Goal: Transaction & Acquisition: Download file/media

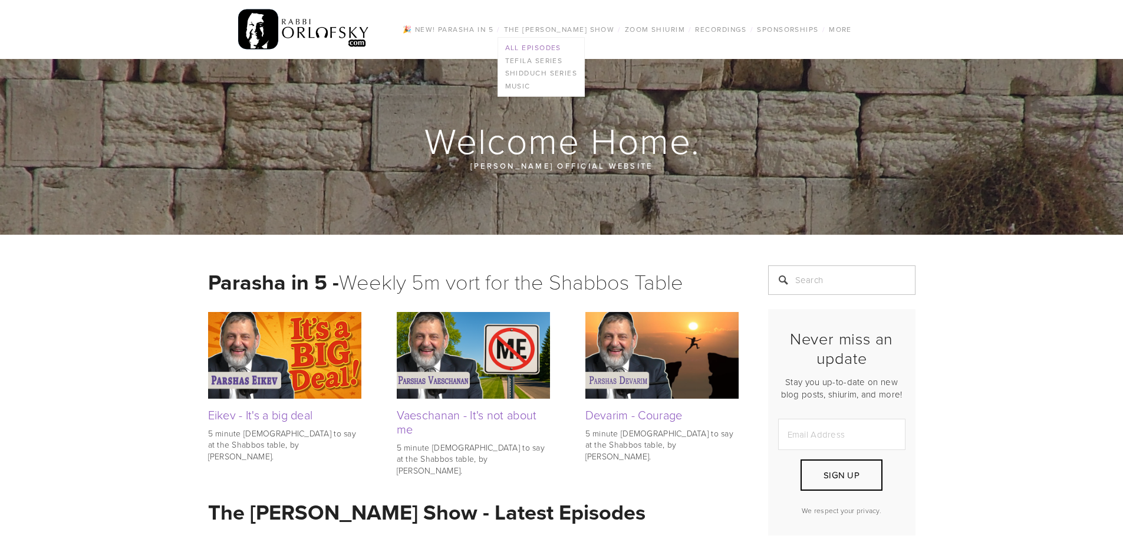
click at [543, 47] on link "All Episodes" at bounding box center [541, 47] width 87 height 13
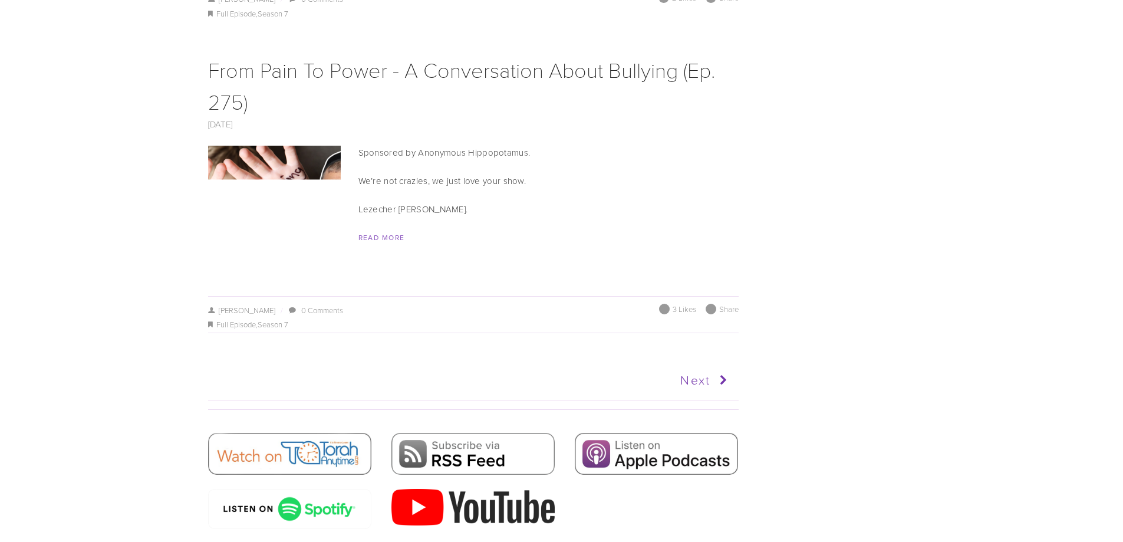
scroll to position [6717, 0]
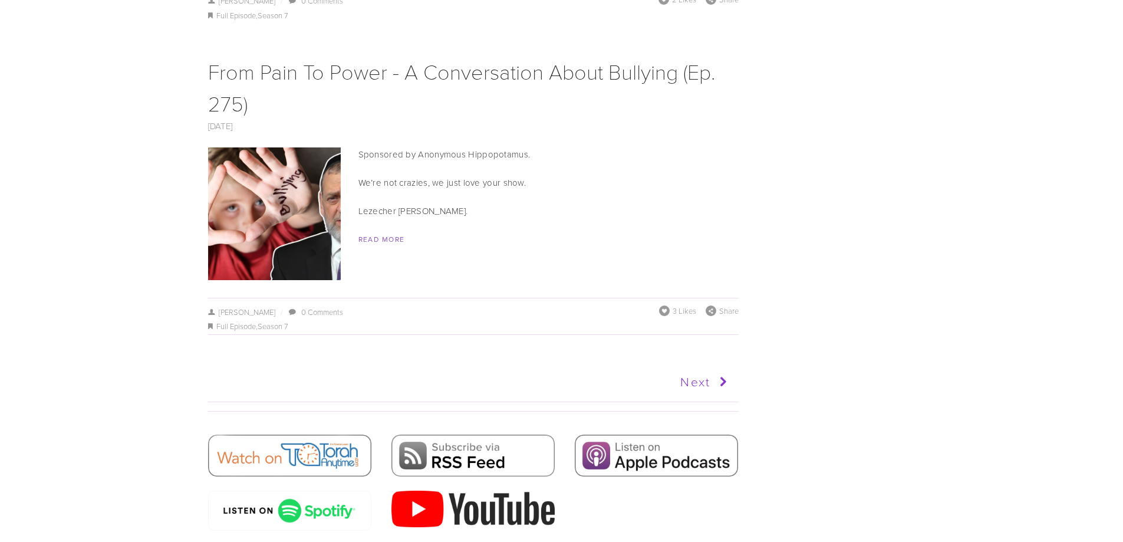
click at [692, 367] on link "Next" at bounding box center [602, 381] width 260 height 29
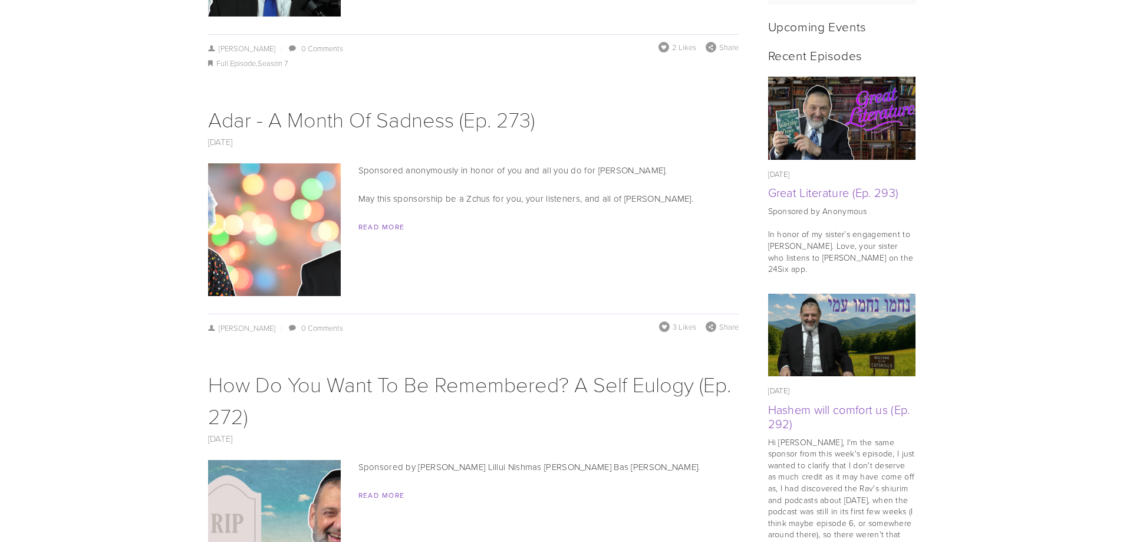
scroll to position [589, 0]
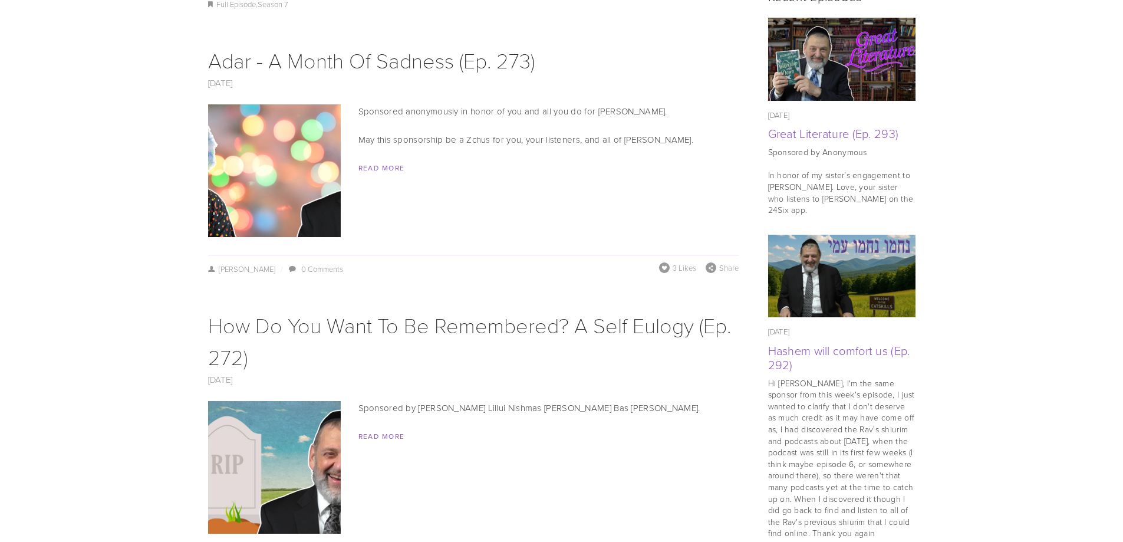
drag, startPoint x: 1121, startPoint y: 80, endPoint x: 1127, endPoint y: 265, distance: 184.5
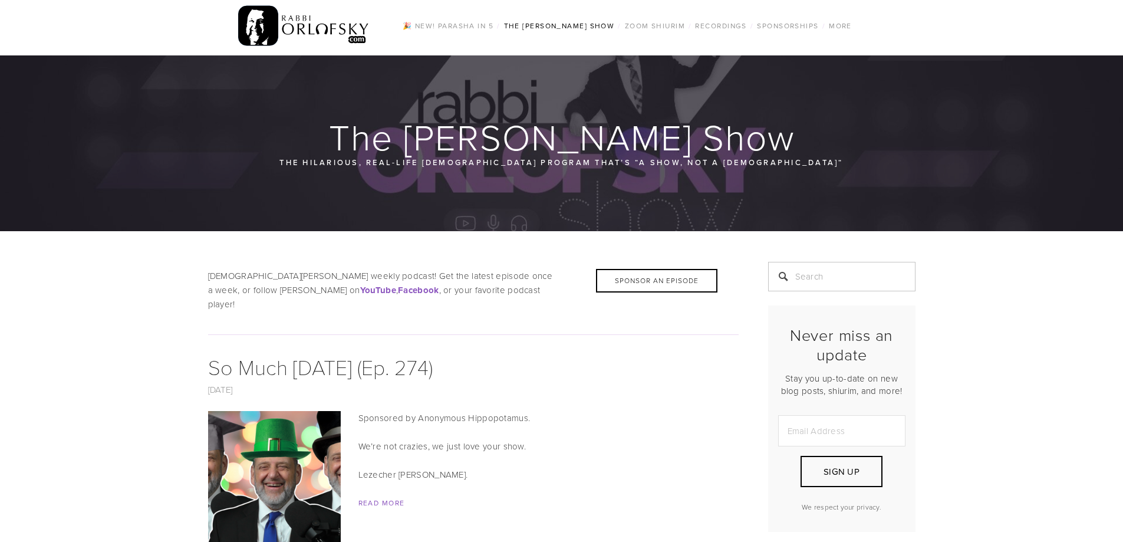
scroll to position [0, 0]
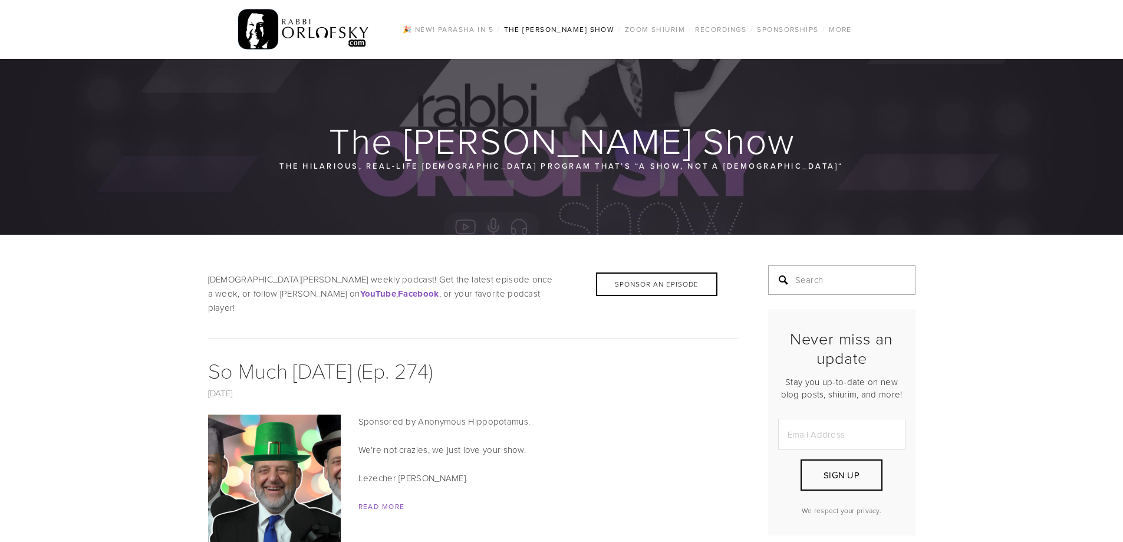
click at [801, 273] on input "Search" at bounding box center [841, 279] width 147 height 29
type input "e"
type input "1"
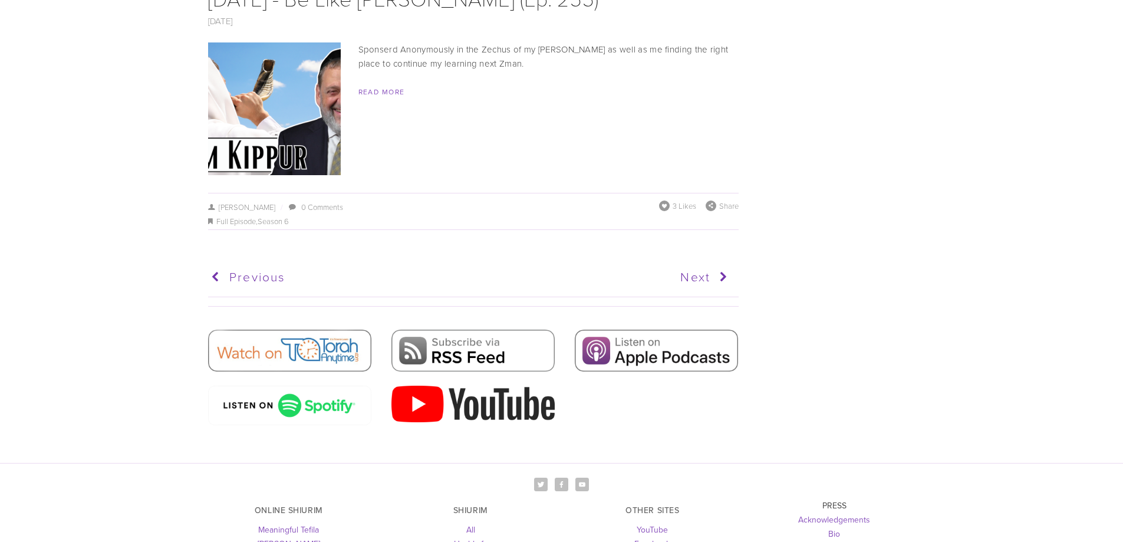
scroll to position [6132, 0]
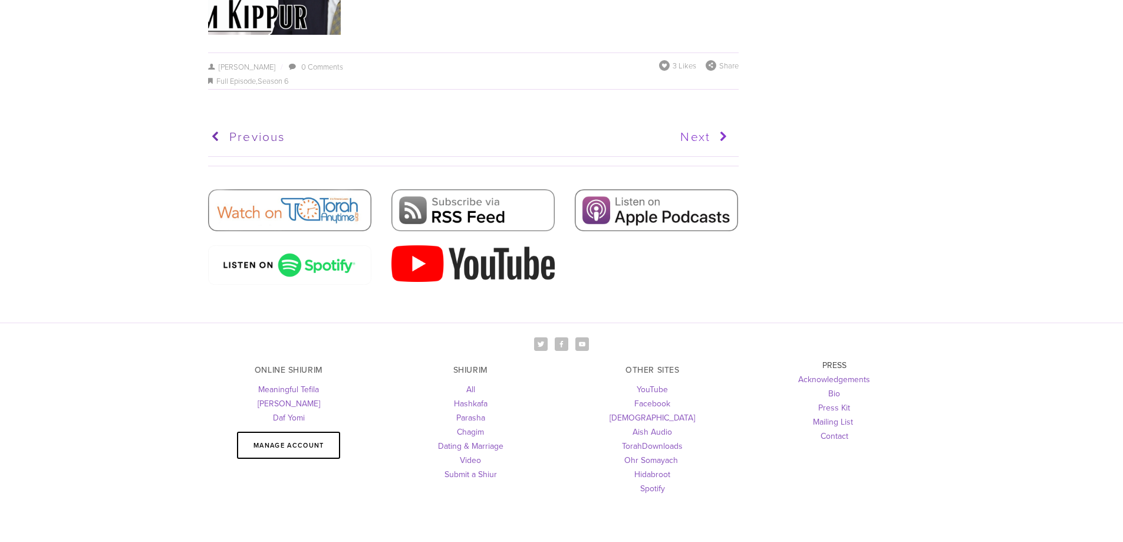
click at [689, 122] on link "Next" at bounding box center [602, 136] width 260 height 29
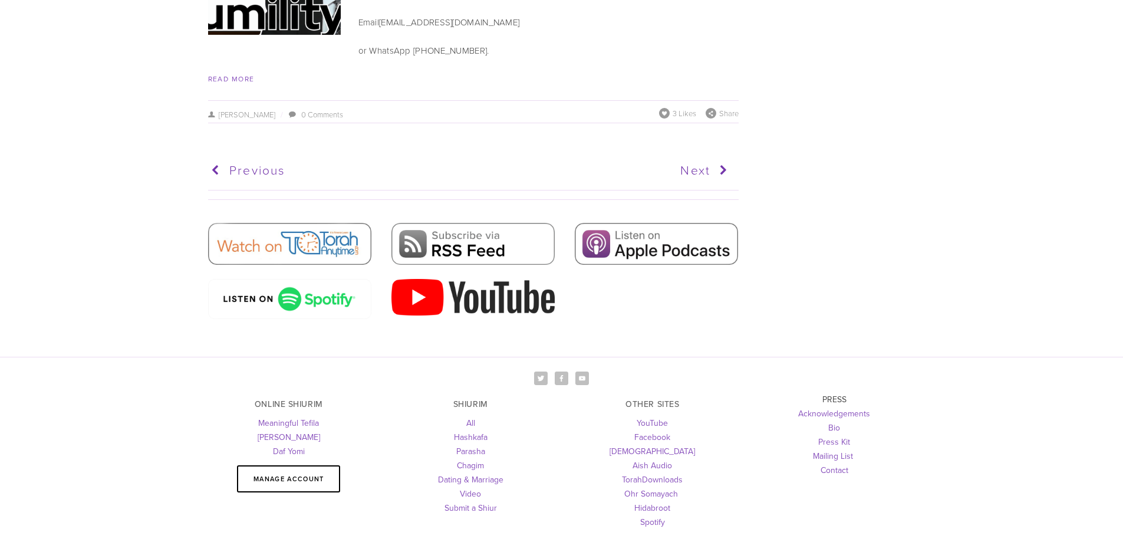
scroll to position [6064, 0]
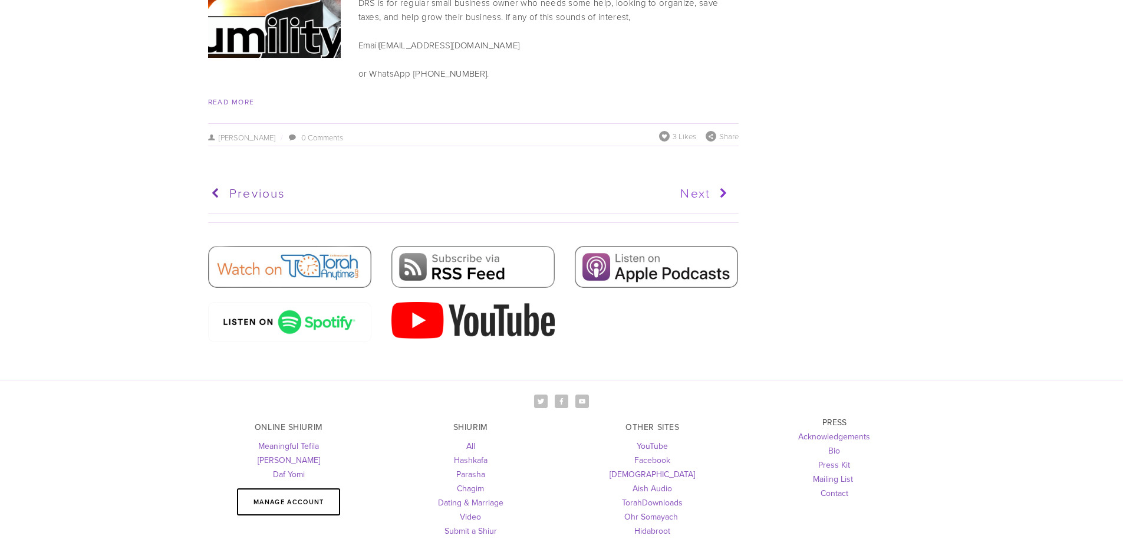
click at [708, 179] on link "Next" at bounding box center [602, 193] width 260 height 29
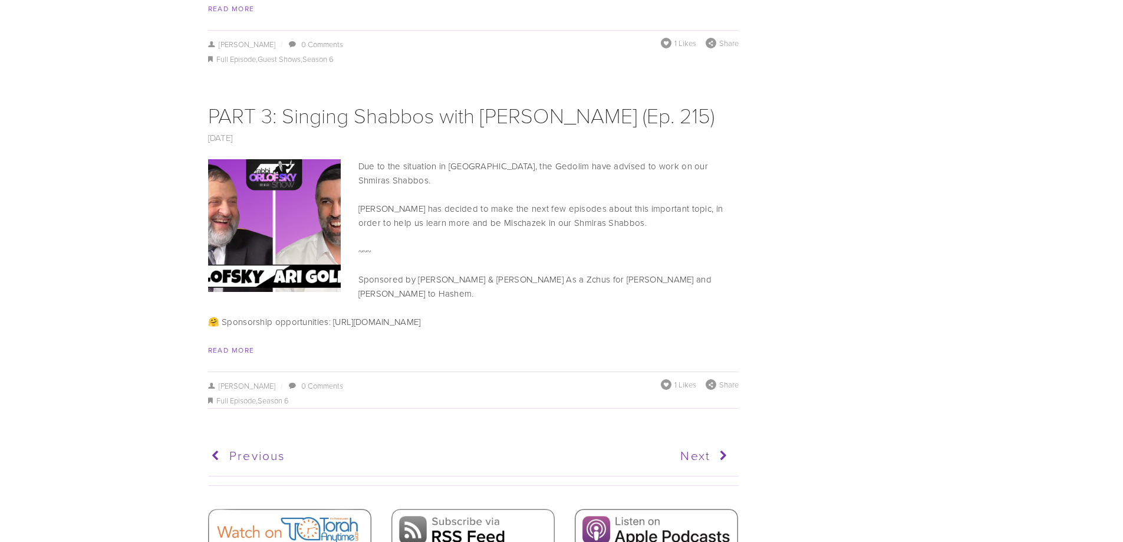
scroll to position [6385, 0]
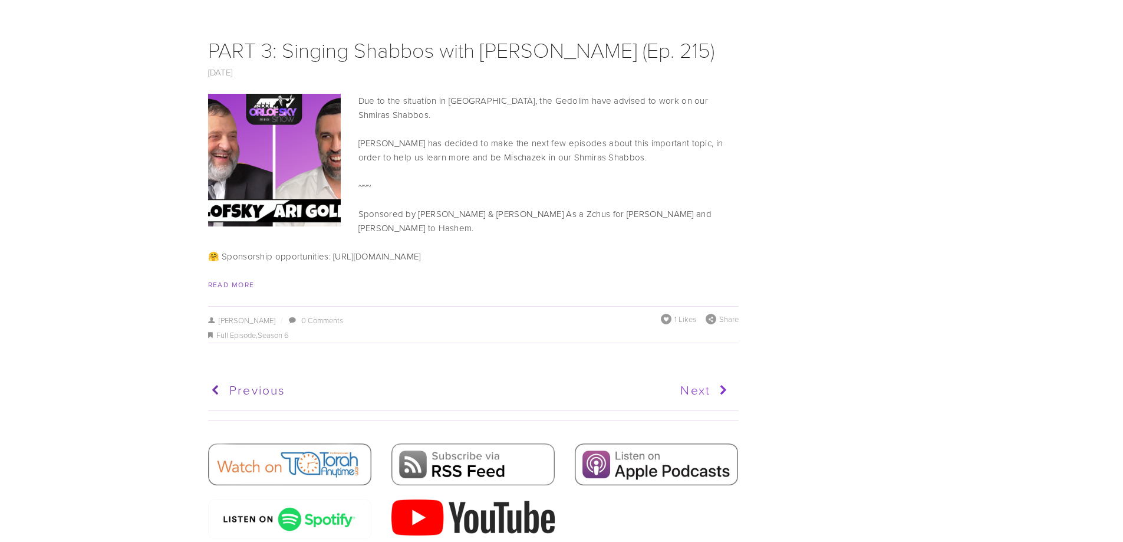
click at [710, 375] on icon at bounding box center [721, 389] width 22 height 29
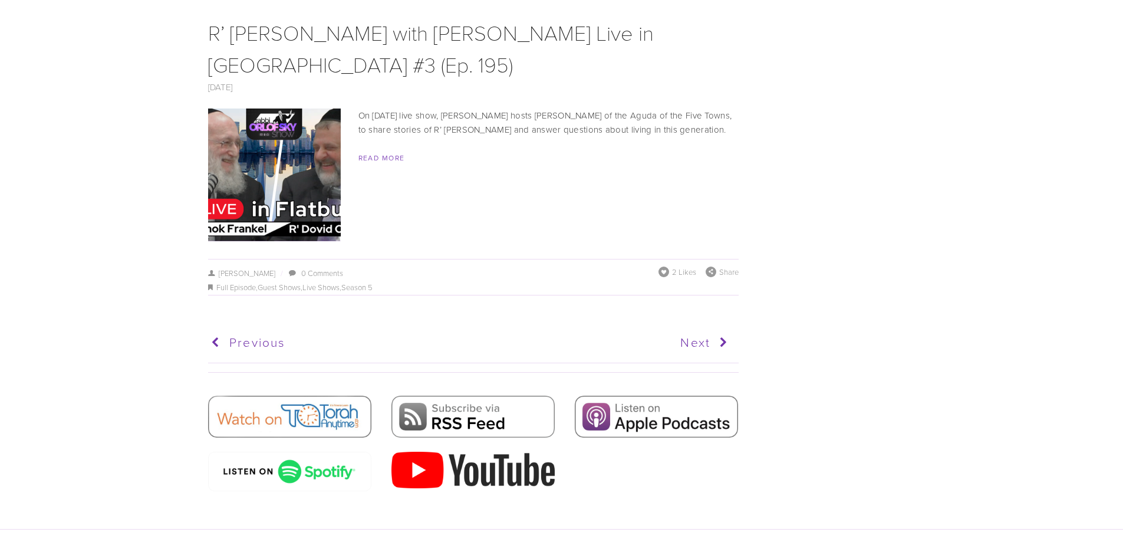
scroll to position [5828, 0]
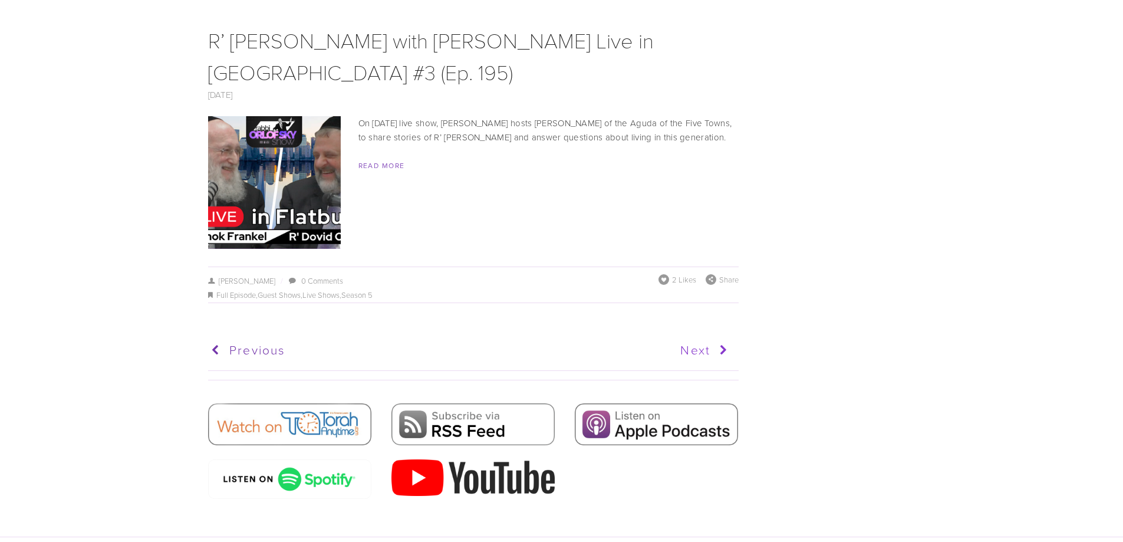
click at [716, 335] on icon at bounding box center [721, 349] width 22 height 29
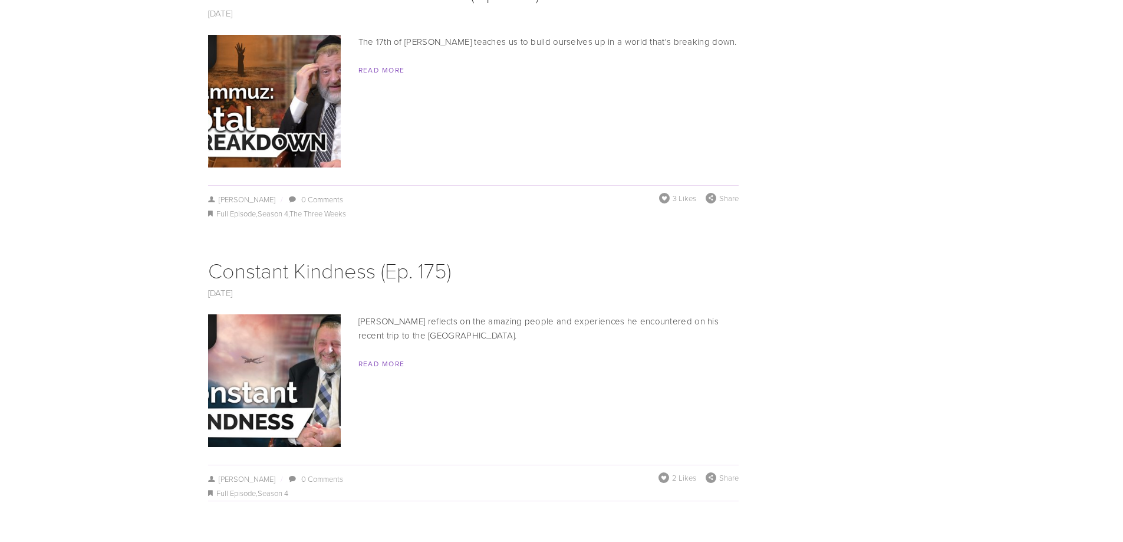
scroll to position [6971, 0]
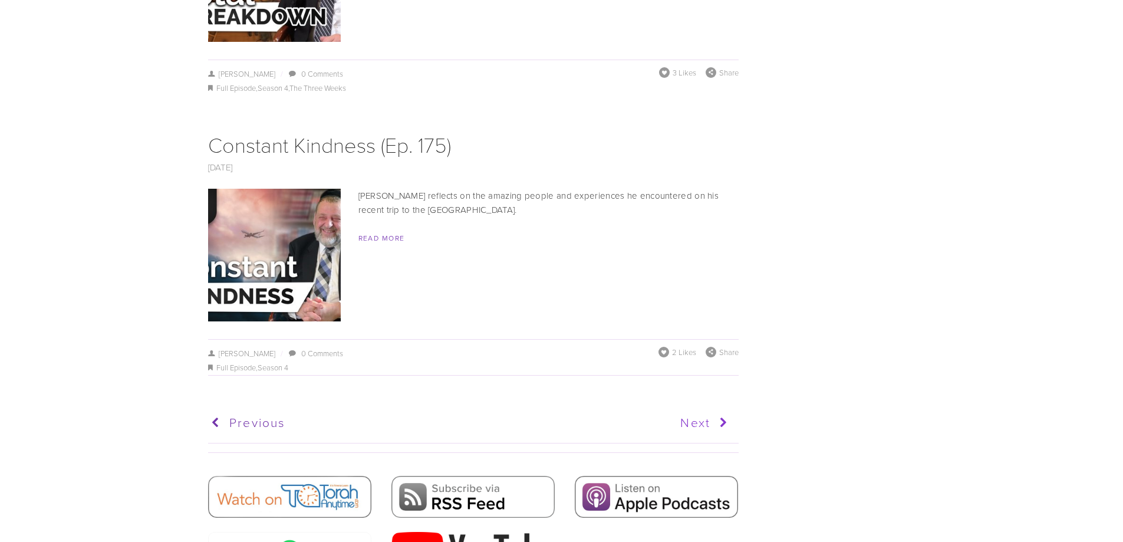
click at [705, 408] on link "Next" at bounding box center [602, 422] width 260 height 29
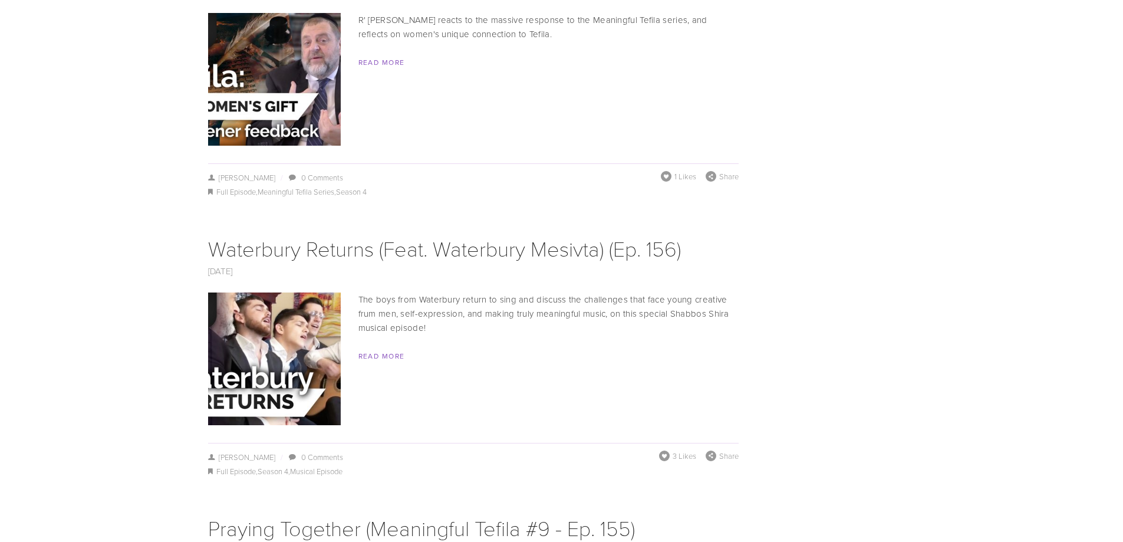
scroll to position [5687, 0]
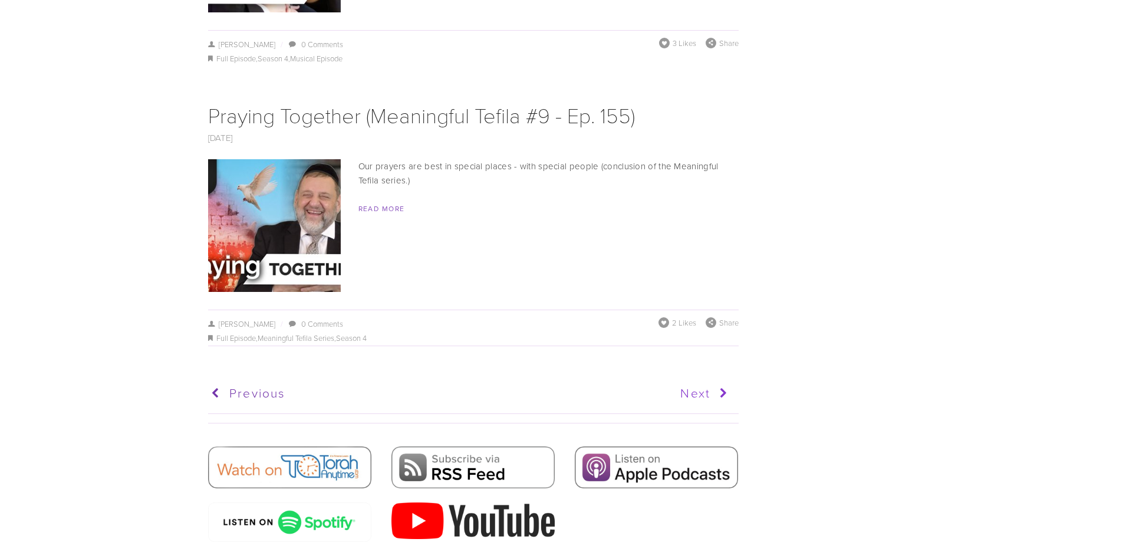
click at [714, 378] on icon at bounding box center [721, 392] width 22 height 29
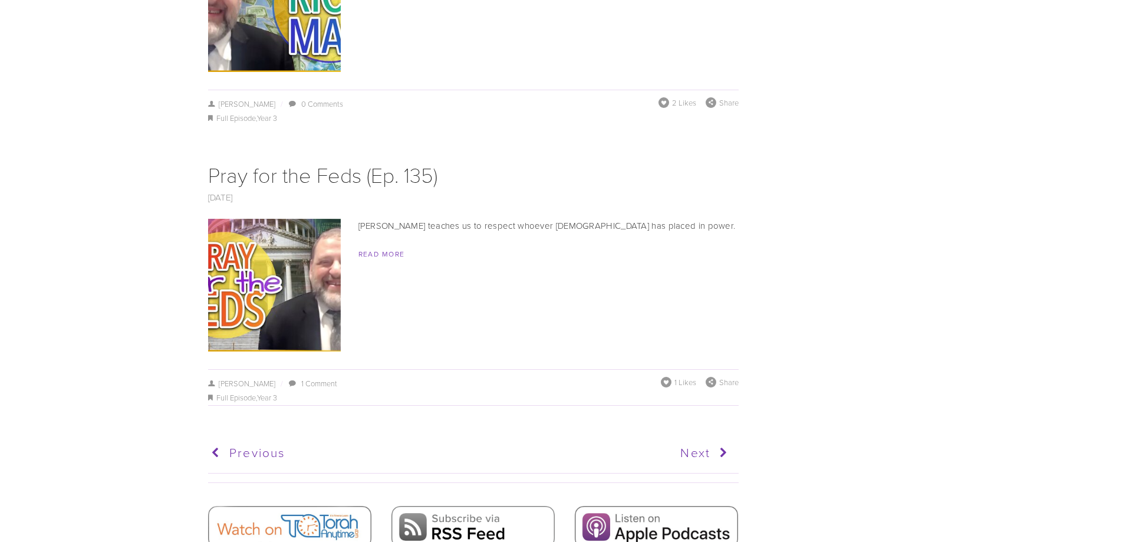
scroll to position [5633, 0]
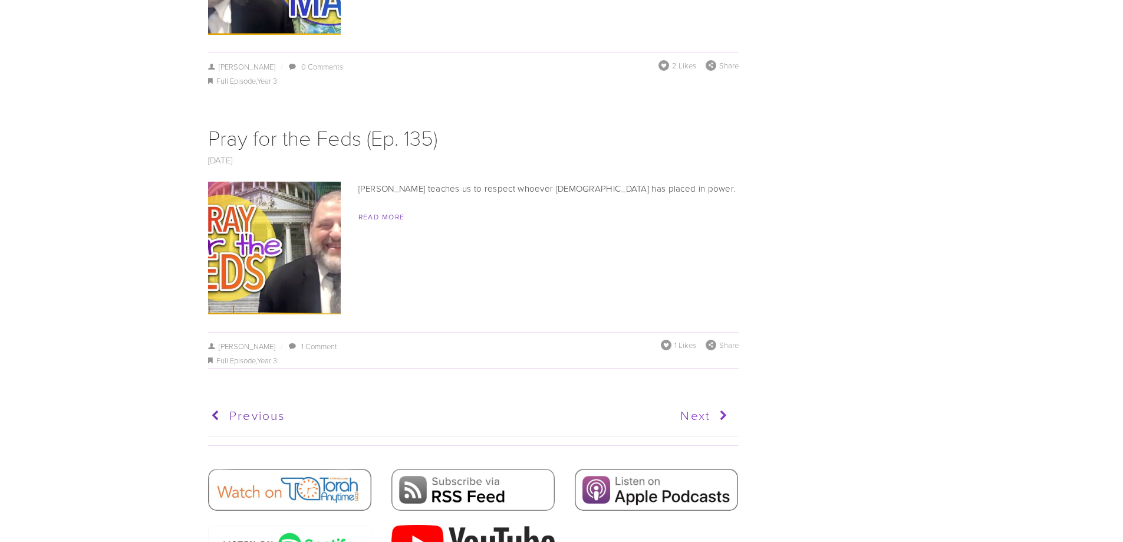
click at [710, 401] on icon at bounding box center [721, 415] width 22 height 29
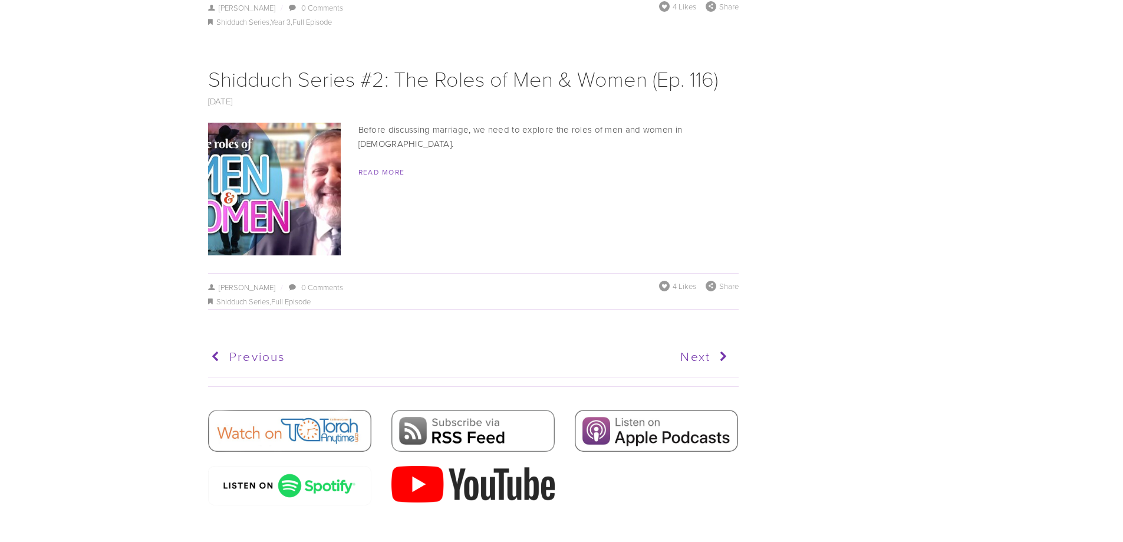
scroll to position [5711, 0]
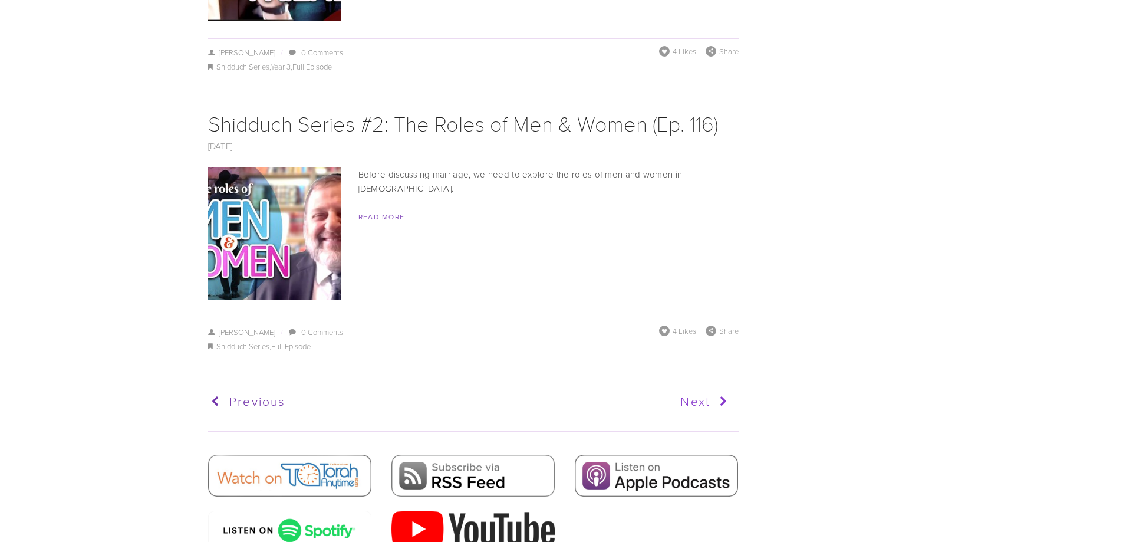
click at [694, 387] on link "Next" at bounding box center [602, 401] width 260 height 29
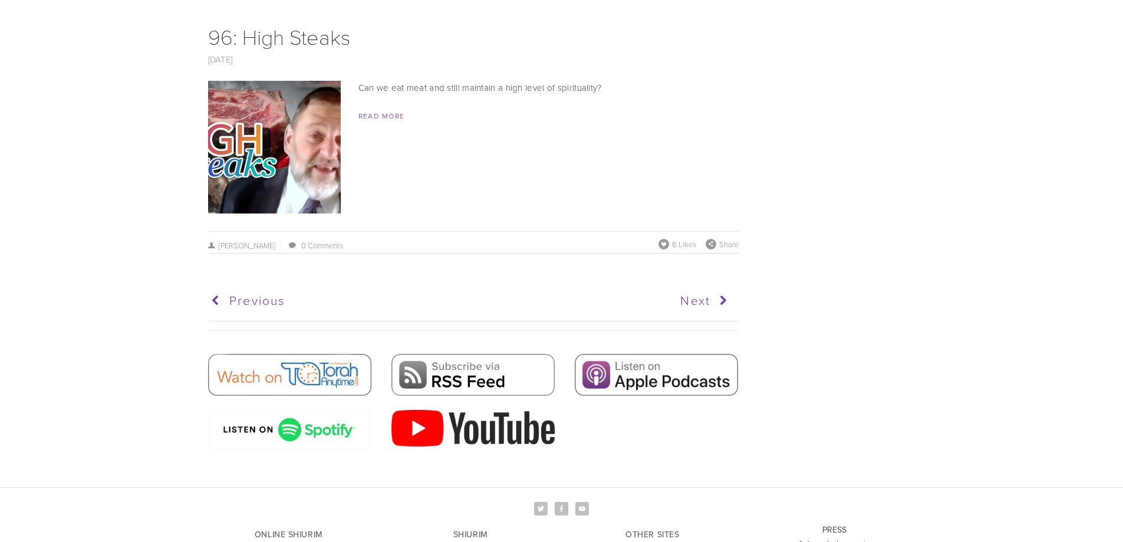
scroll to position [5400, 0]
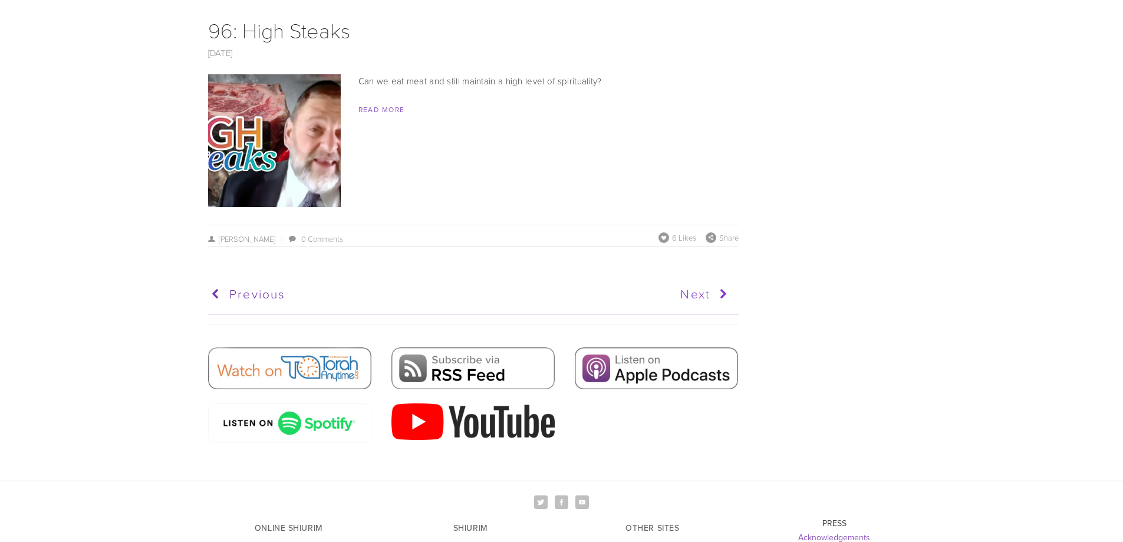
click at [694, 280] on link "Next" at bounding box center [602, 293] width 260 height 29
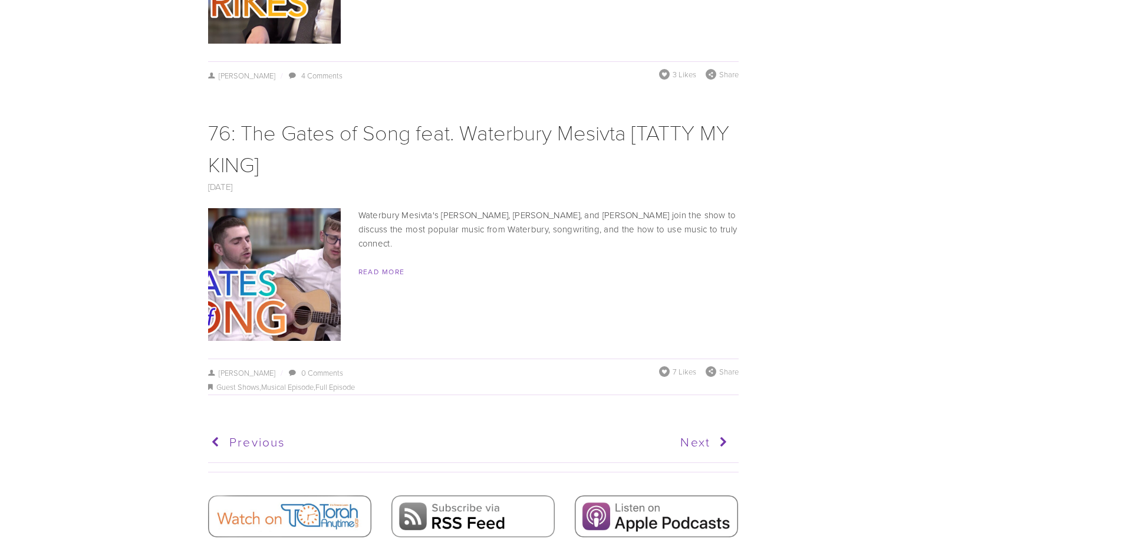
scroll to position [5337, 0]
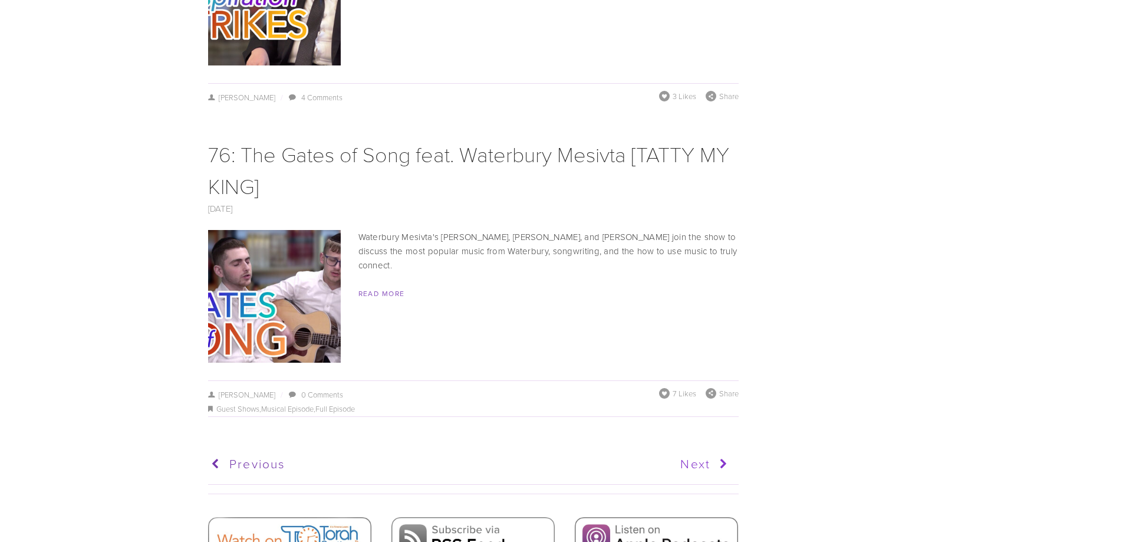
click at [705, 449] on link "Next" at bounding box center [602, 463] width 260 height 29
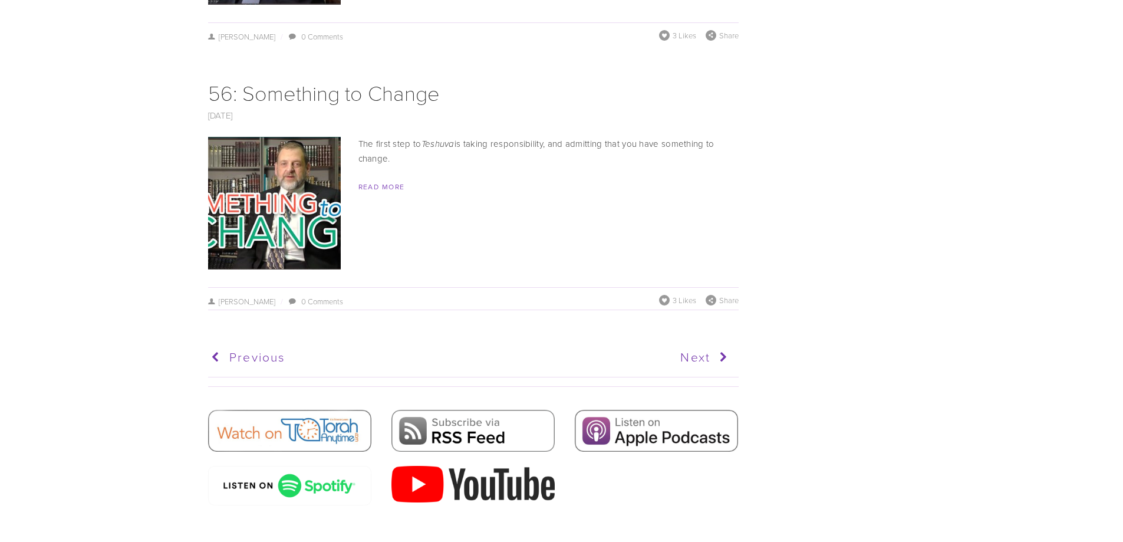
scroll to position [5422, 0]
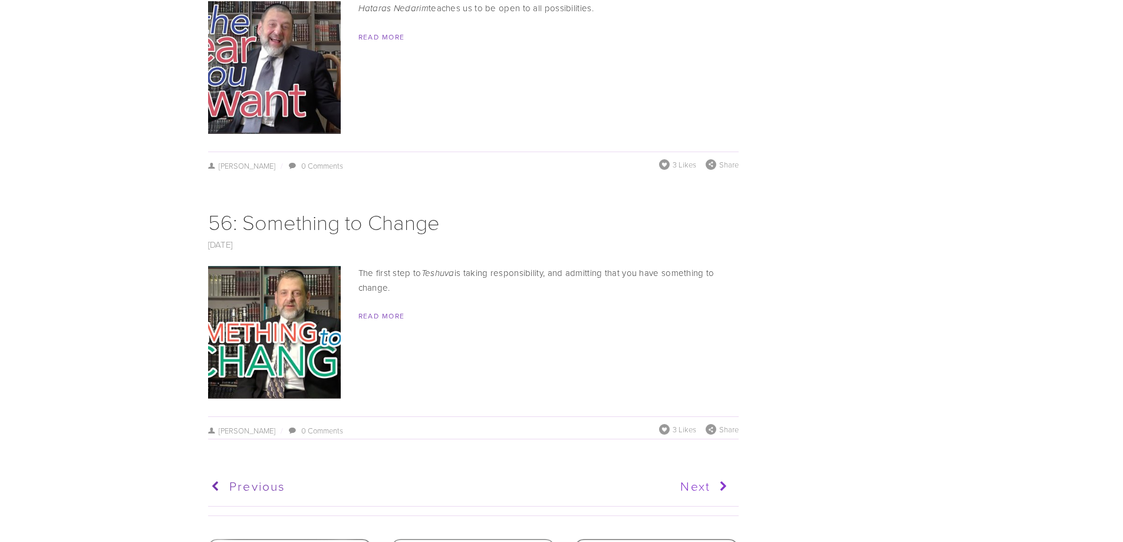
click at [700, 471] on link "Next" at bounding box center [602, 485] width 260 height 29
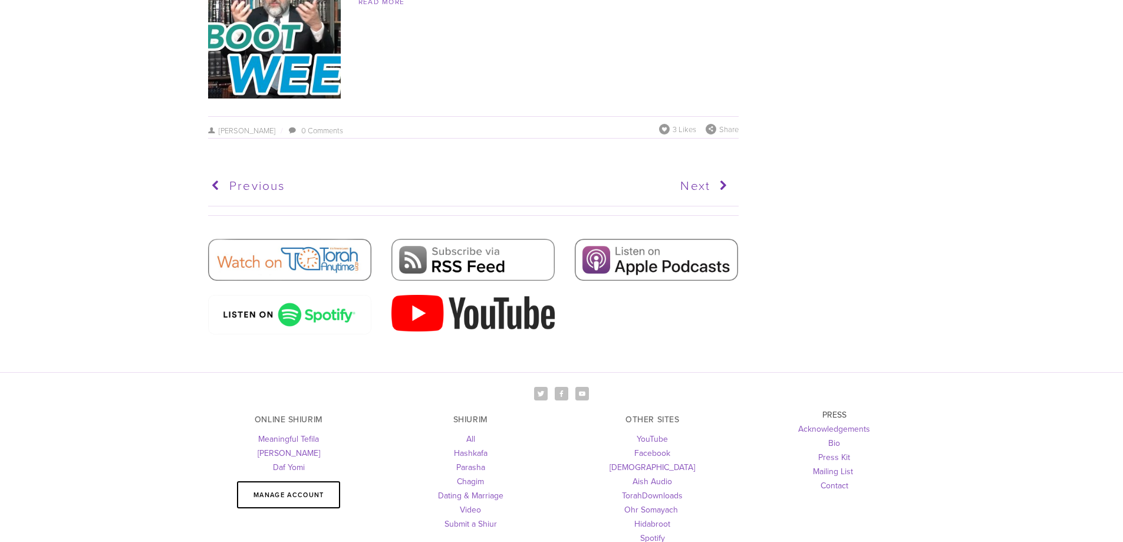
scroll to position [5396, 0]
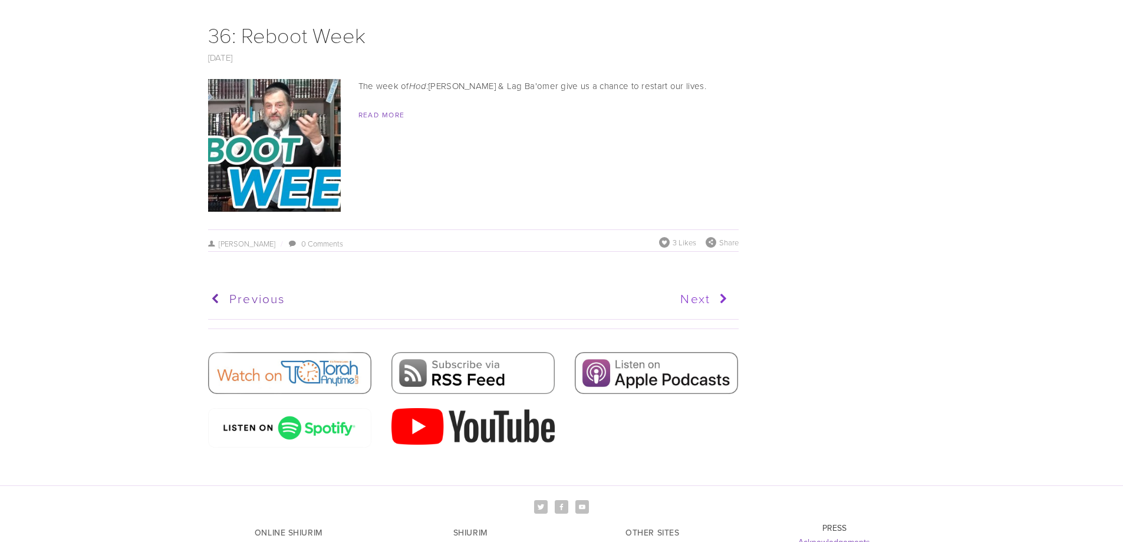
click at [711, 313] on icon at bounding box center [721, 298] width 22 height 29
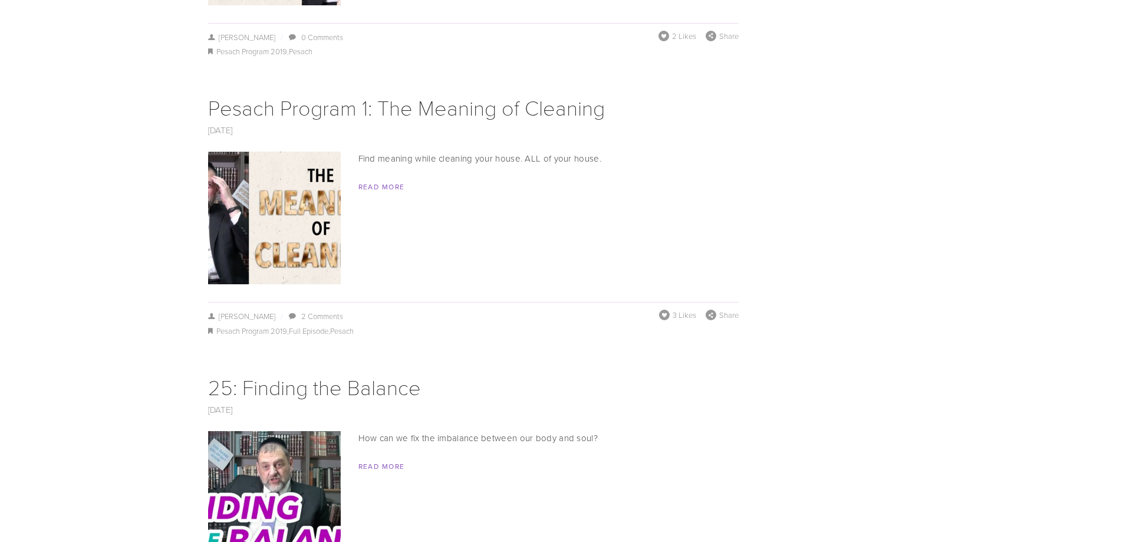
scroll to position [2685, 0]
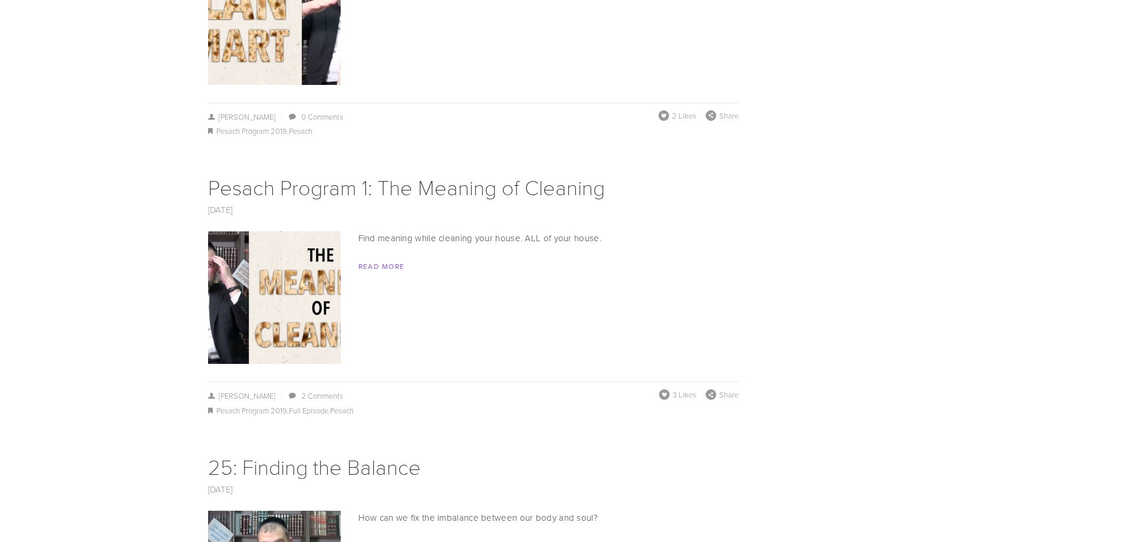
drag, startPoint x: 273, startPoint y: 273, endPoint x: 474, endPoint y: 311, distance: 204.9
click at [474, 311] on div "April 07, 2019 Pesach Program 1: The Meaning of Cleaning April 07, 2019 / Micho…" at bounding box center [473, 294] width 530 height 247
click at [252, 255] on img at bounding box center [274, 297] width 236 height 133
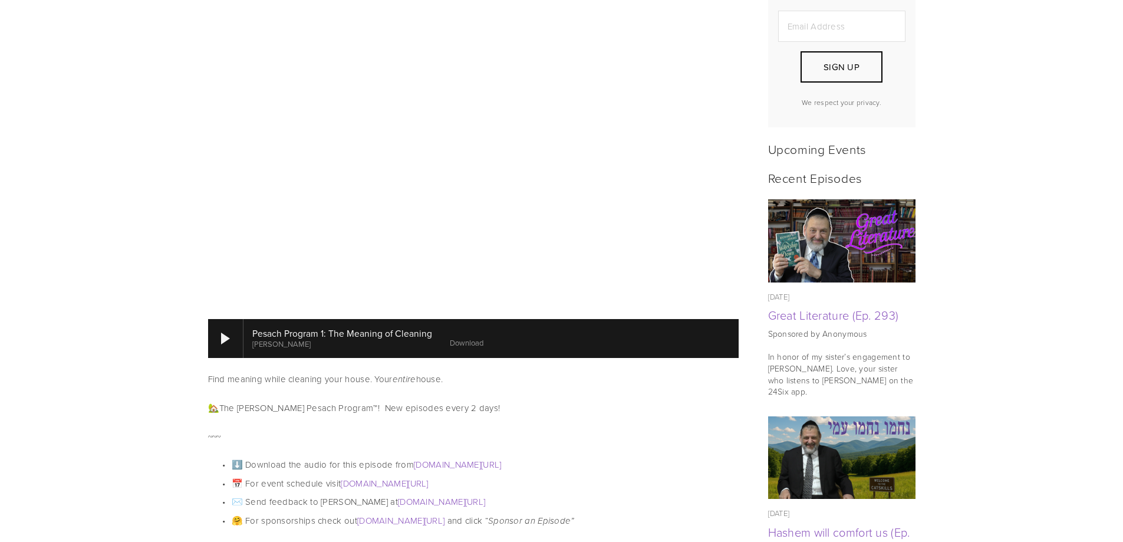
scroll to position [412, 0]
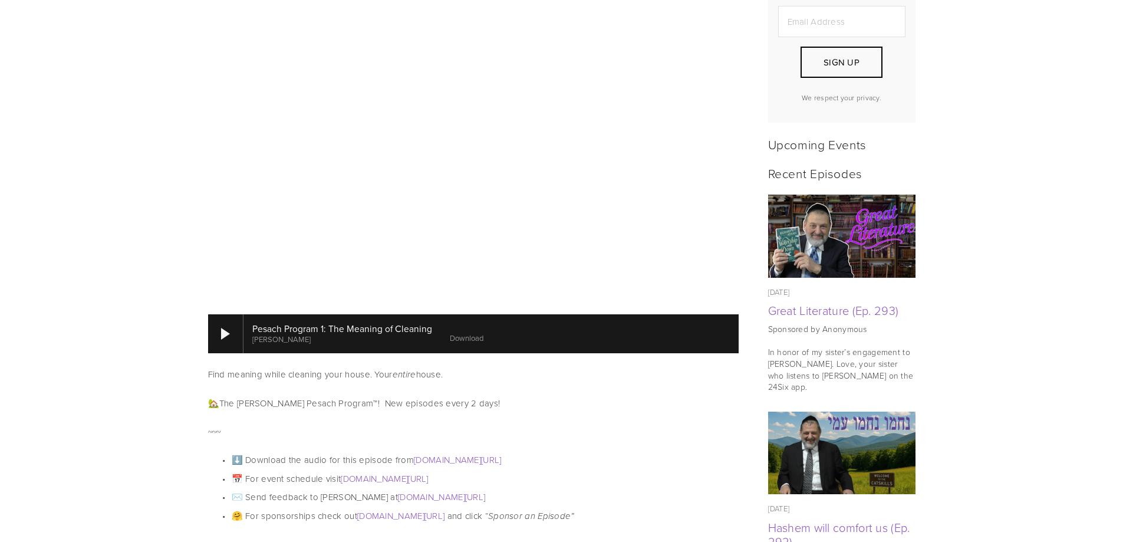
click at [457, 332] on link "Download" at bounding box center [467, 337] width 34 height 11
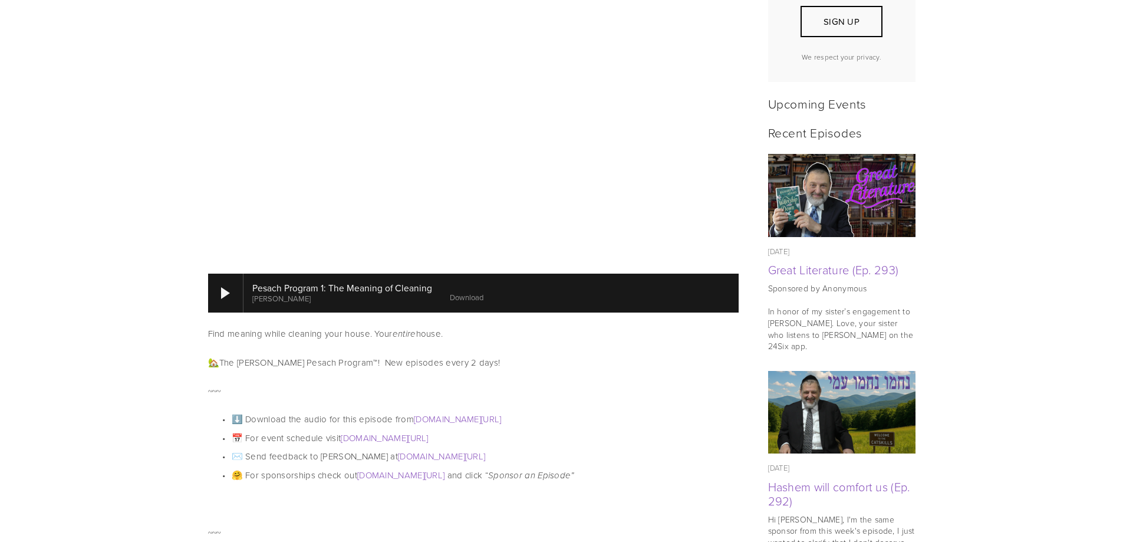
scroll to position [471, 0]
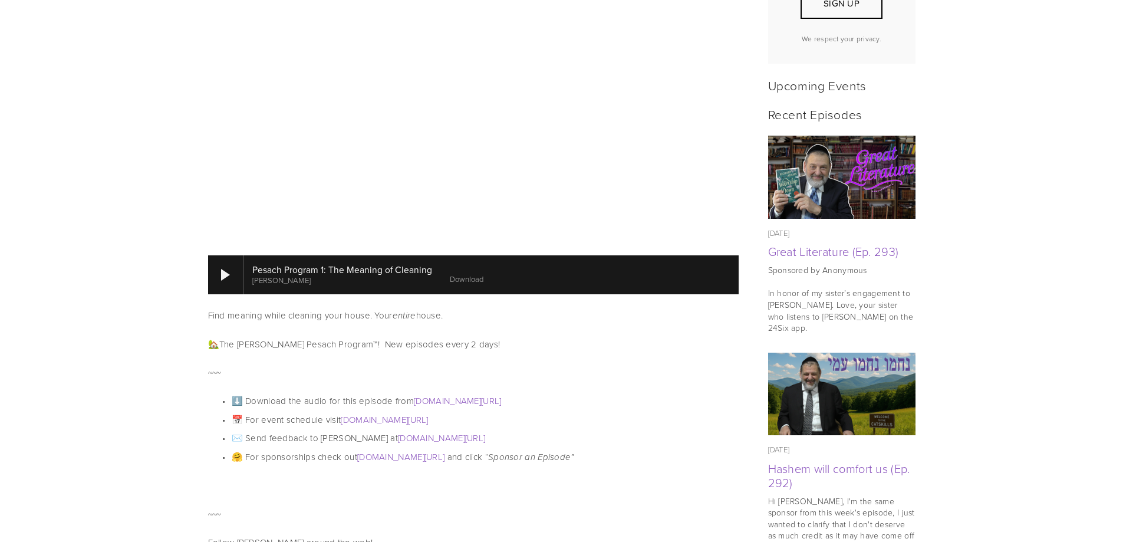
click at [473, 273] on link "Download" at bounding box center [467, 278] width 34 height 11
